Goal: Information Seeking & Learning: Stay updated

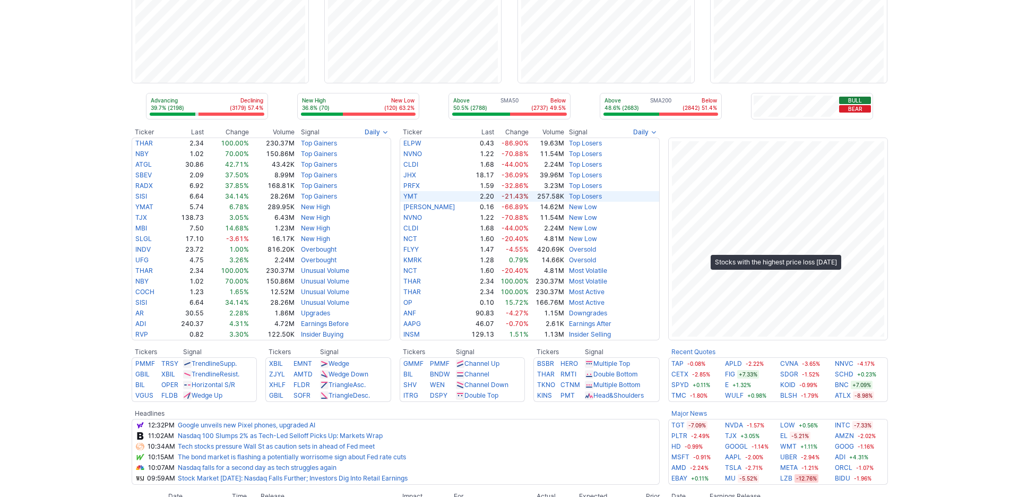
scroll to position [72, 0]
